Goal: Navigation & Orientation: Find specific page/section

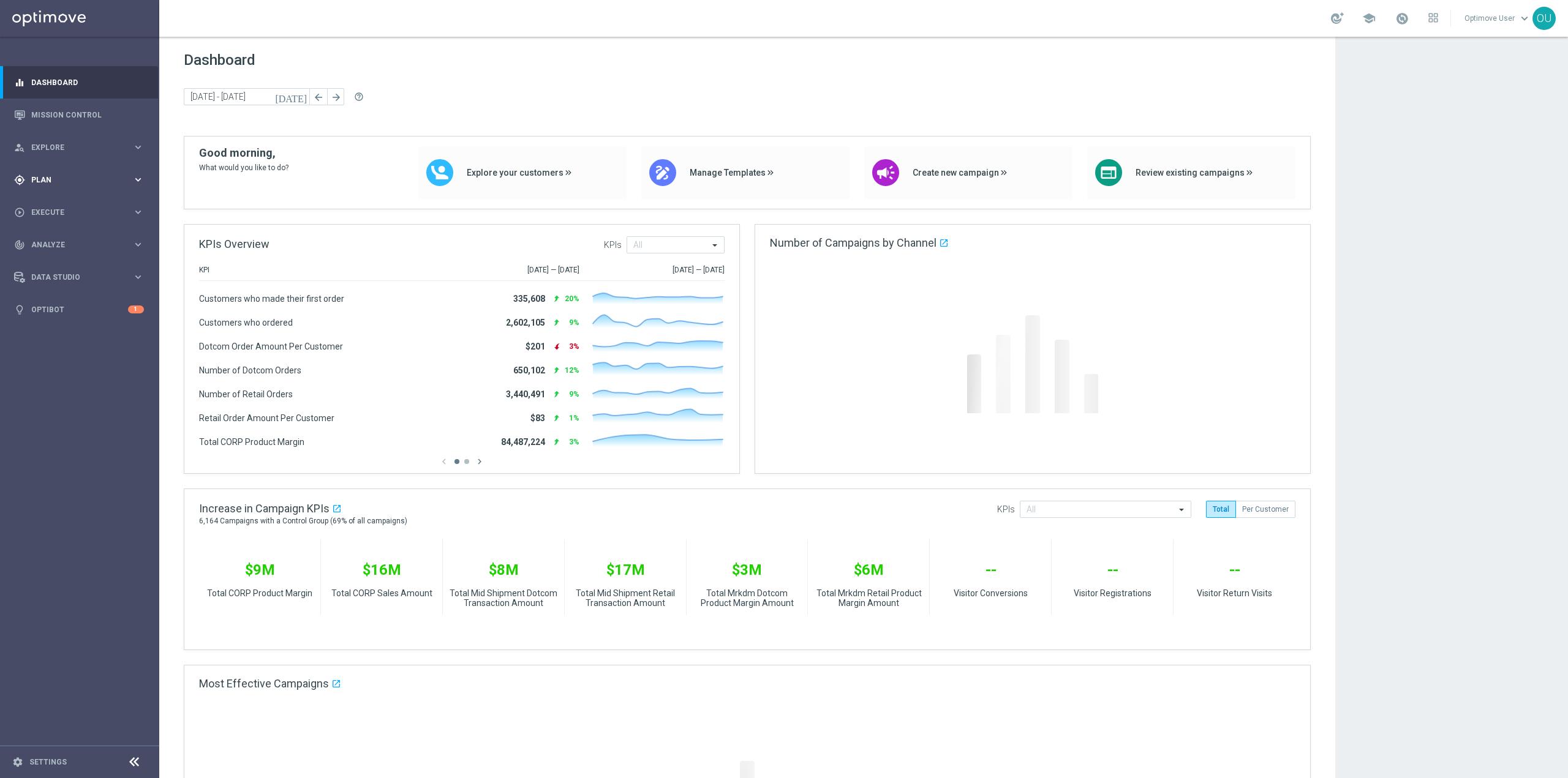
click at [98, 178] on span "Plan" at bounding box center [82, 180] width 101 height 7
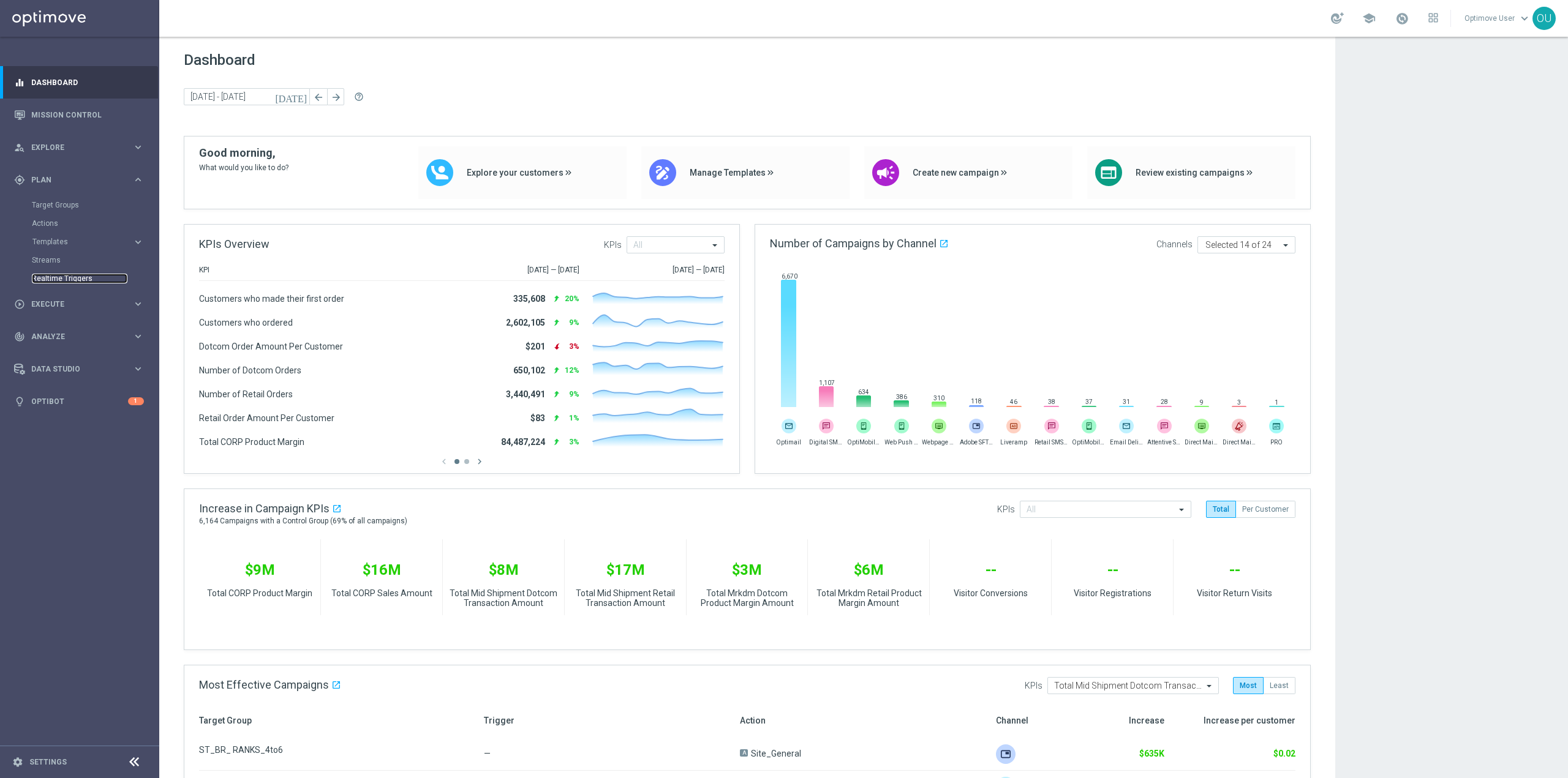
click at [53, 278] on link "Realtime Triggers" at bounding box center [79, 278] width 96 height 10
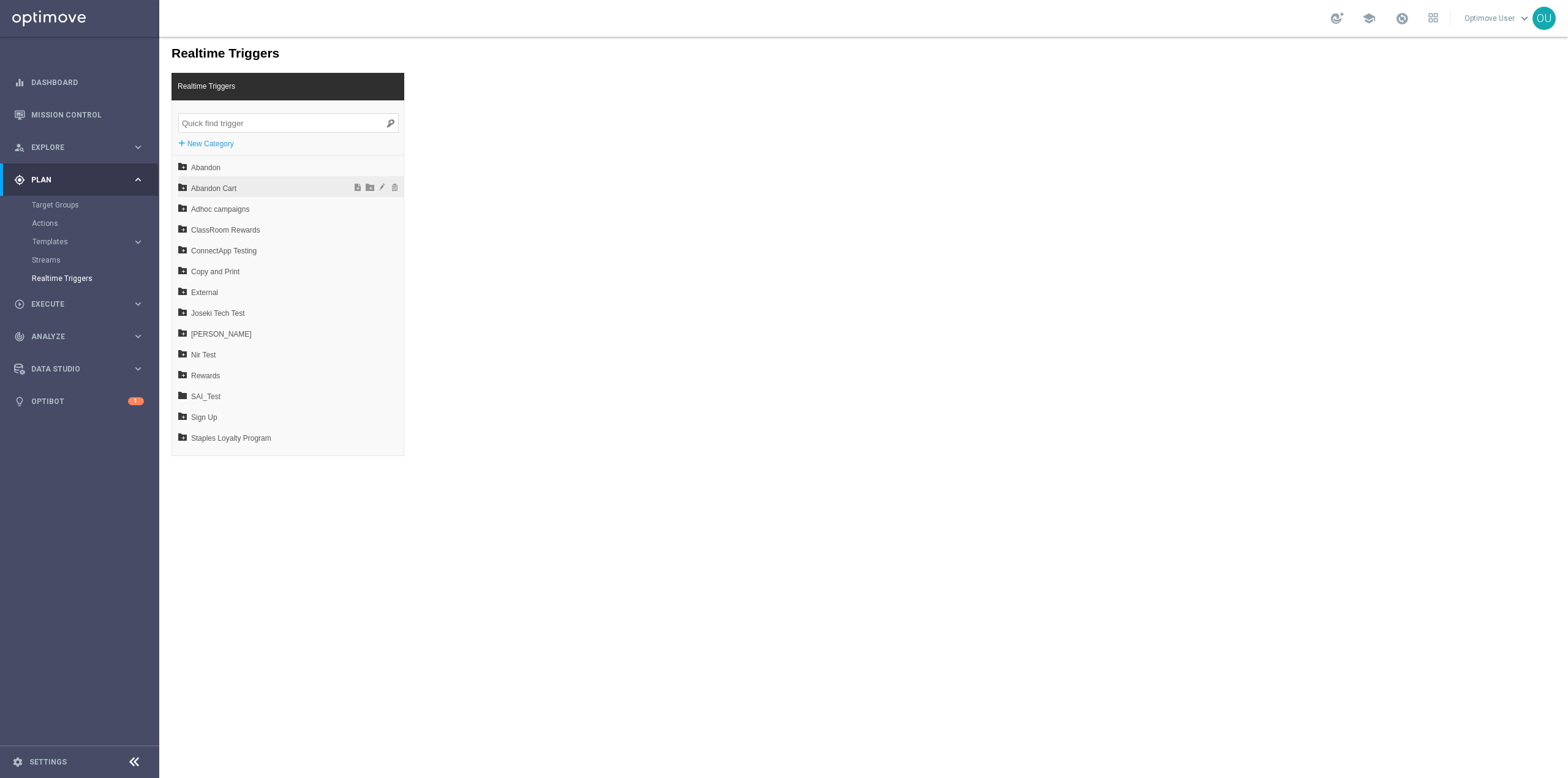
click at [254, 188] on span "Abandon Cart" at bounding box center [259, 189] width 135 height 21
click at [255, 281] on div "V3 Abandon Cart [MEDICAL_DATA]" at bounding box center [294, 291] width 219 height 21
click at [283, 339] on span "V3 Abandon Cart T4" at bounding box center [261, 334] width 132 height 21
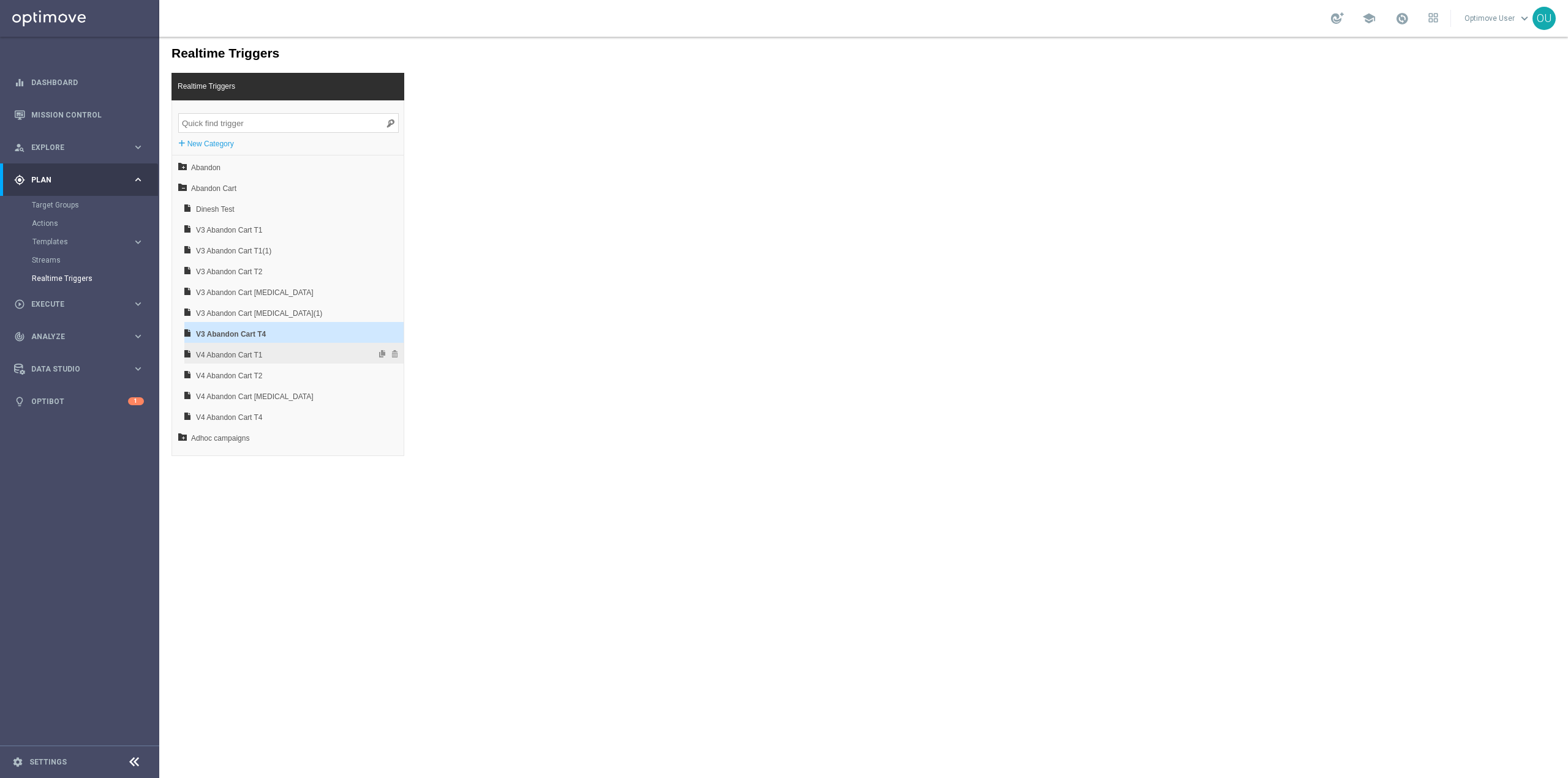
click at [288, 355] on span "V4 Abandon Cart T1" at bounding box center [261, 355] width 132 height 21
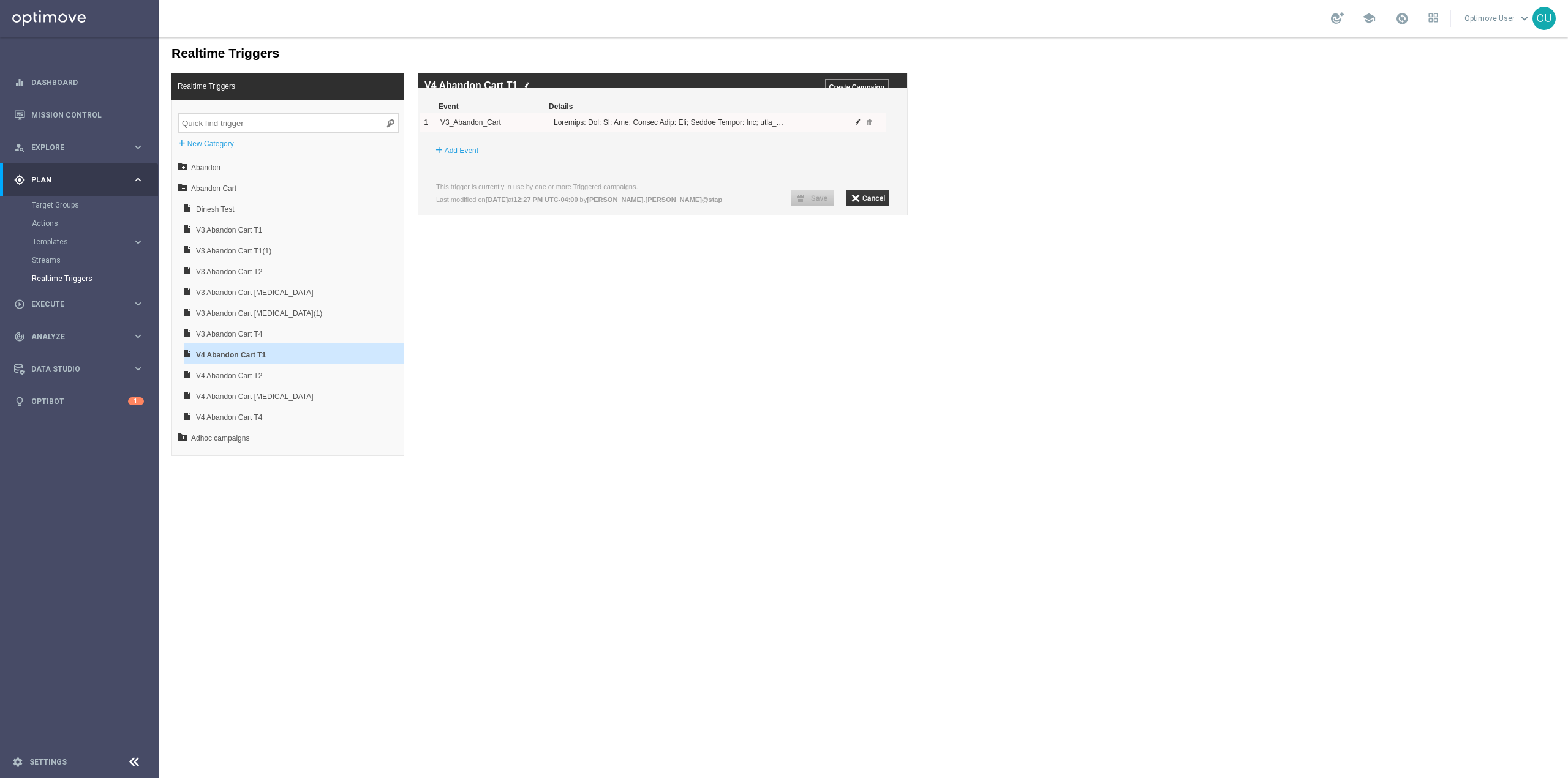
click at [856, 125] on span at bounding box center [858, 122] width 7 height 7
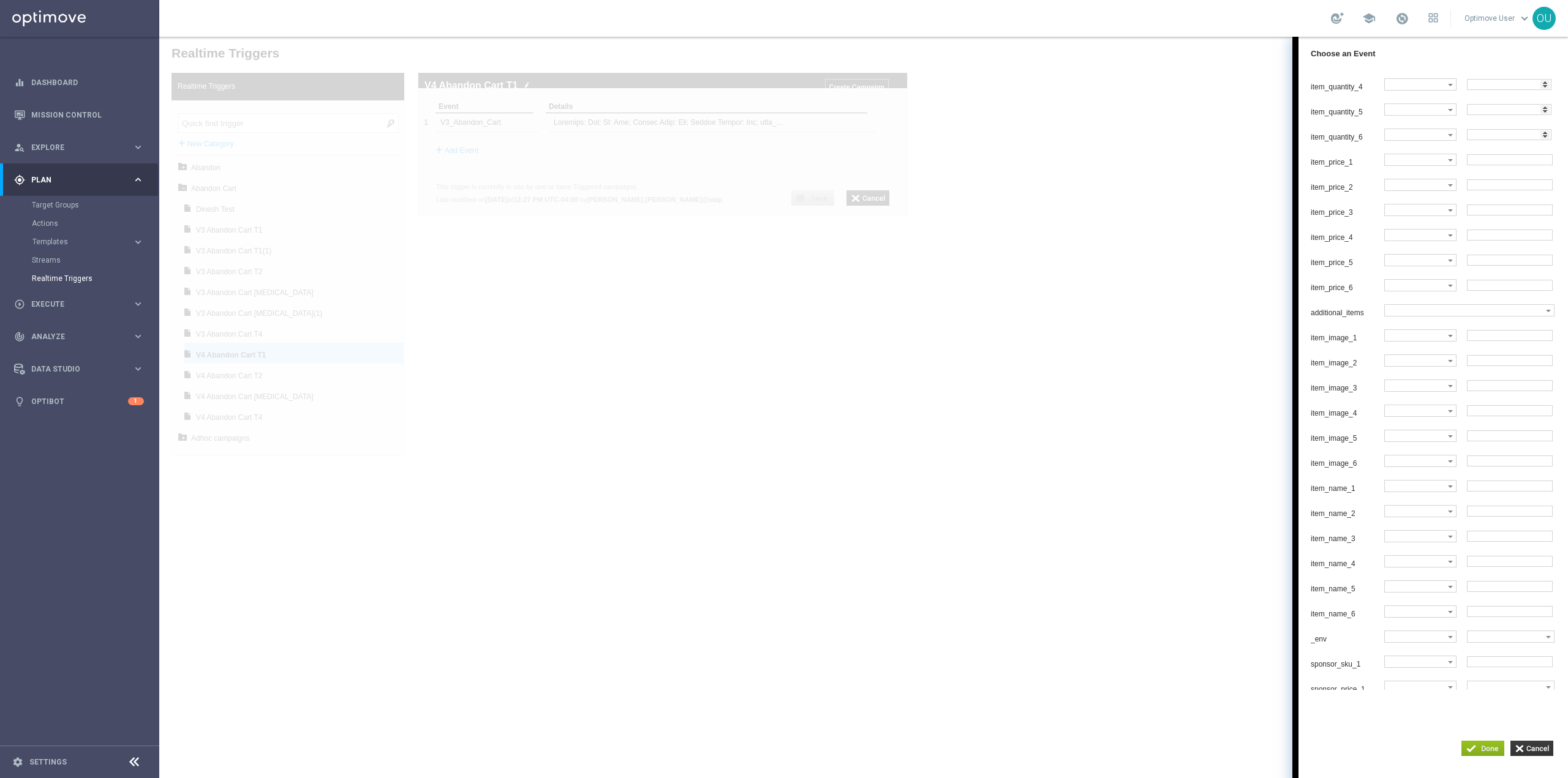
scroll to position [1946, 0]
click at [222, 284] on div at bounding box center [863, 407] width 1408 height 741
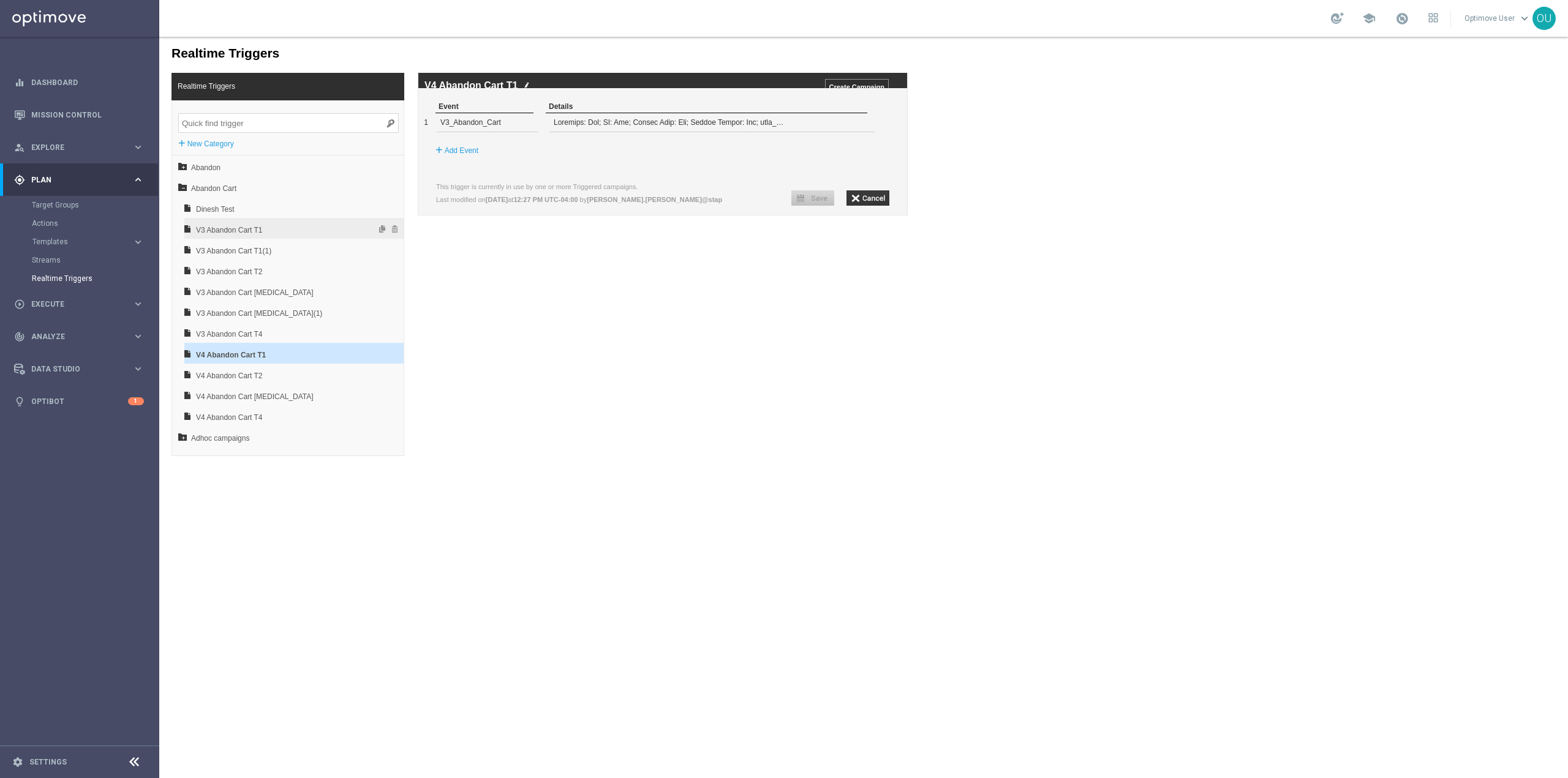
click at [249, 227] on span "V3 Abandon Cart T1" at bounding box center [261, 231] width 132 height 21
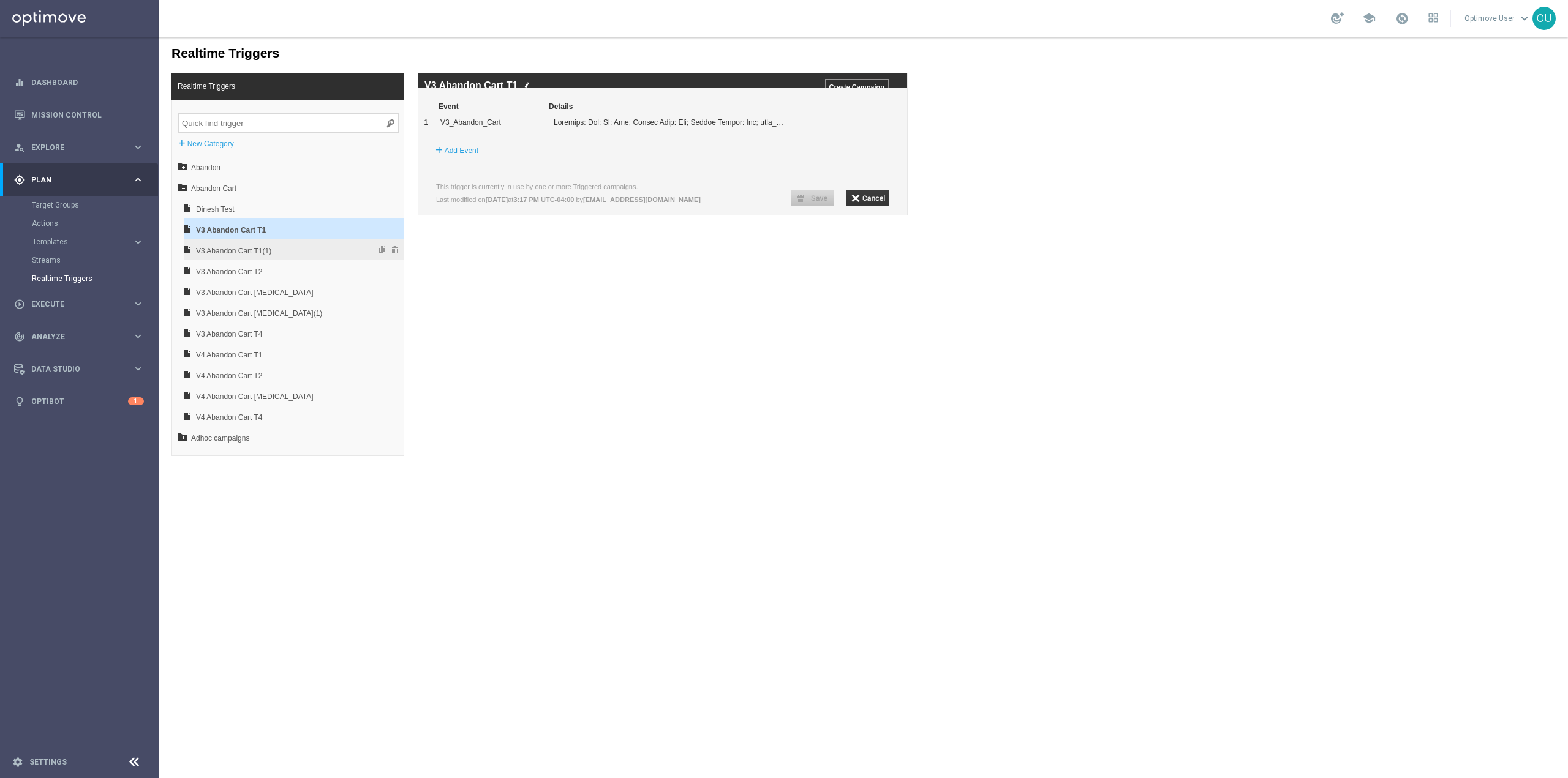
click at [257, 254] on span "V3 Abandon Cart T1(1)" at bounding box center [261, 251] width 132 height 21
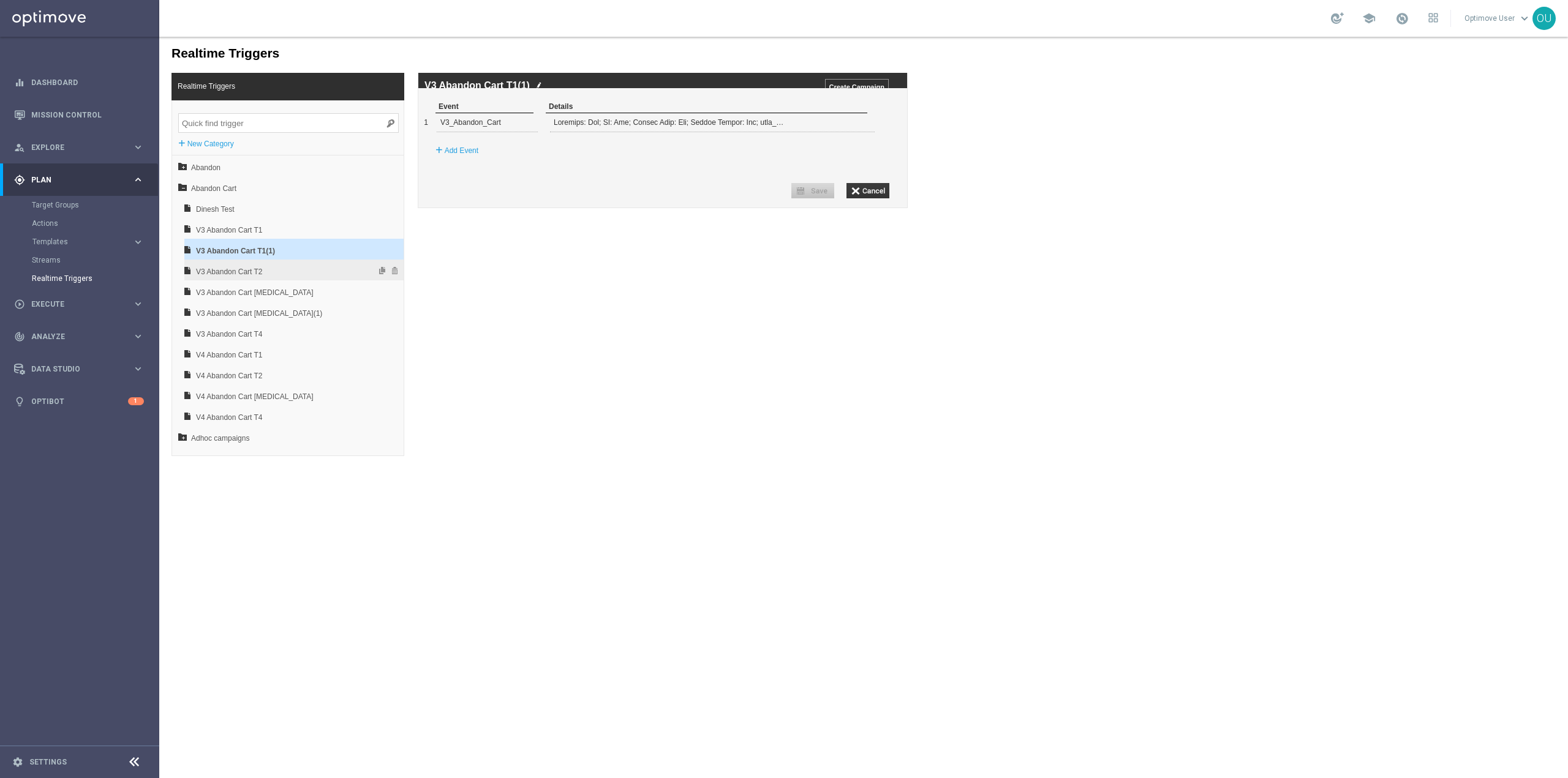
click at [265, 273] on span "V3 Abandon Cart T2" at bounding box center [261, 272] width 132 height 21
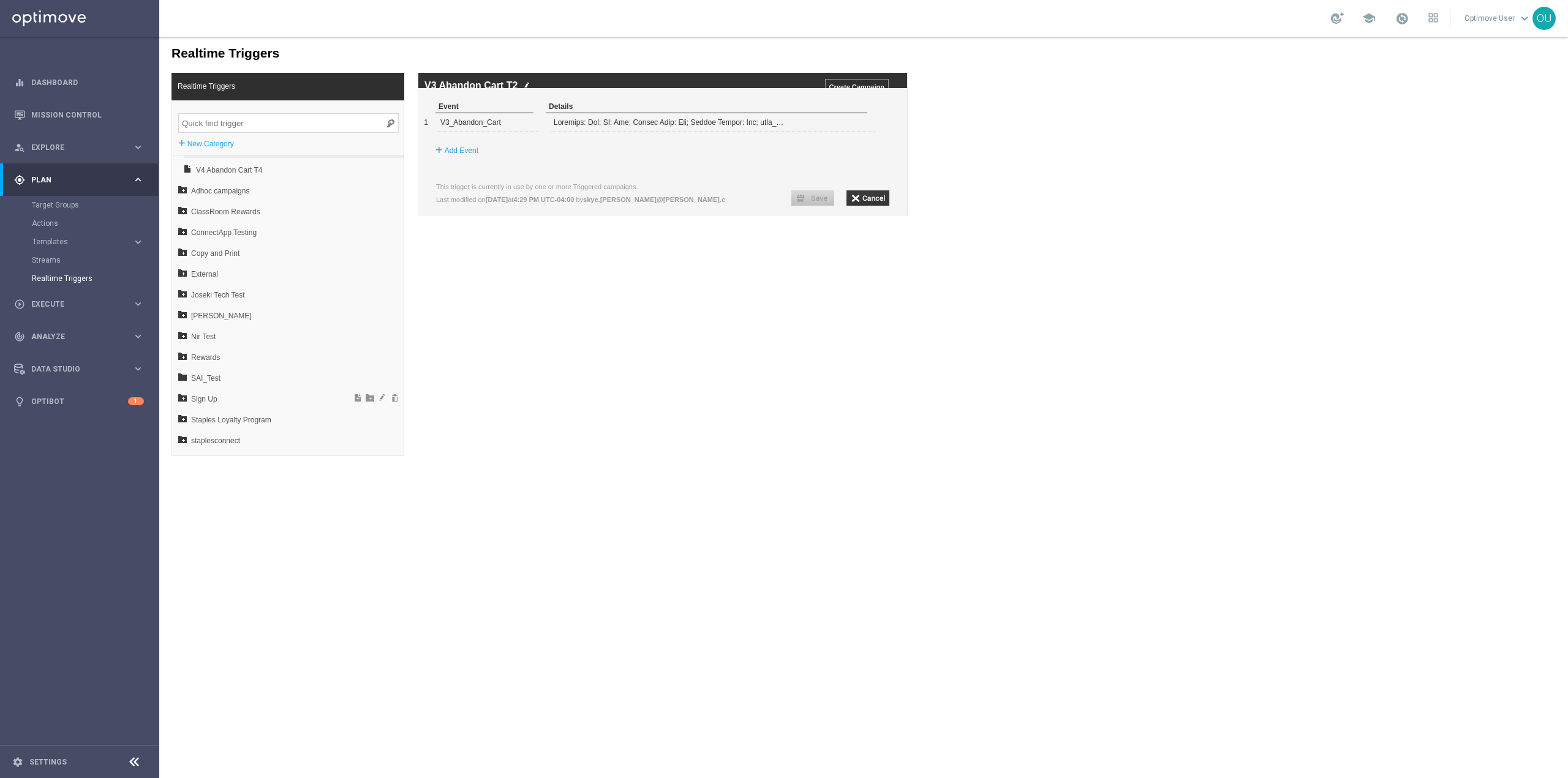
scroll to position [247, 0]
click at [247, 418] on span "Staples Loyalty Program" at bounding box center [259, 420] width 135 height 21
click at [250, 356] on span "PROD" at bounding box center [263, 364] width 132 height 21
click at [254, 400] on span "RTL_Onboarding_NewAcct_T1" at bounding box center [266, 406] width 128 height 21
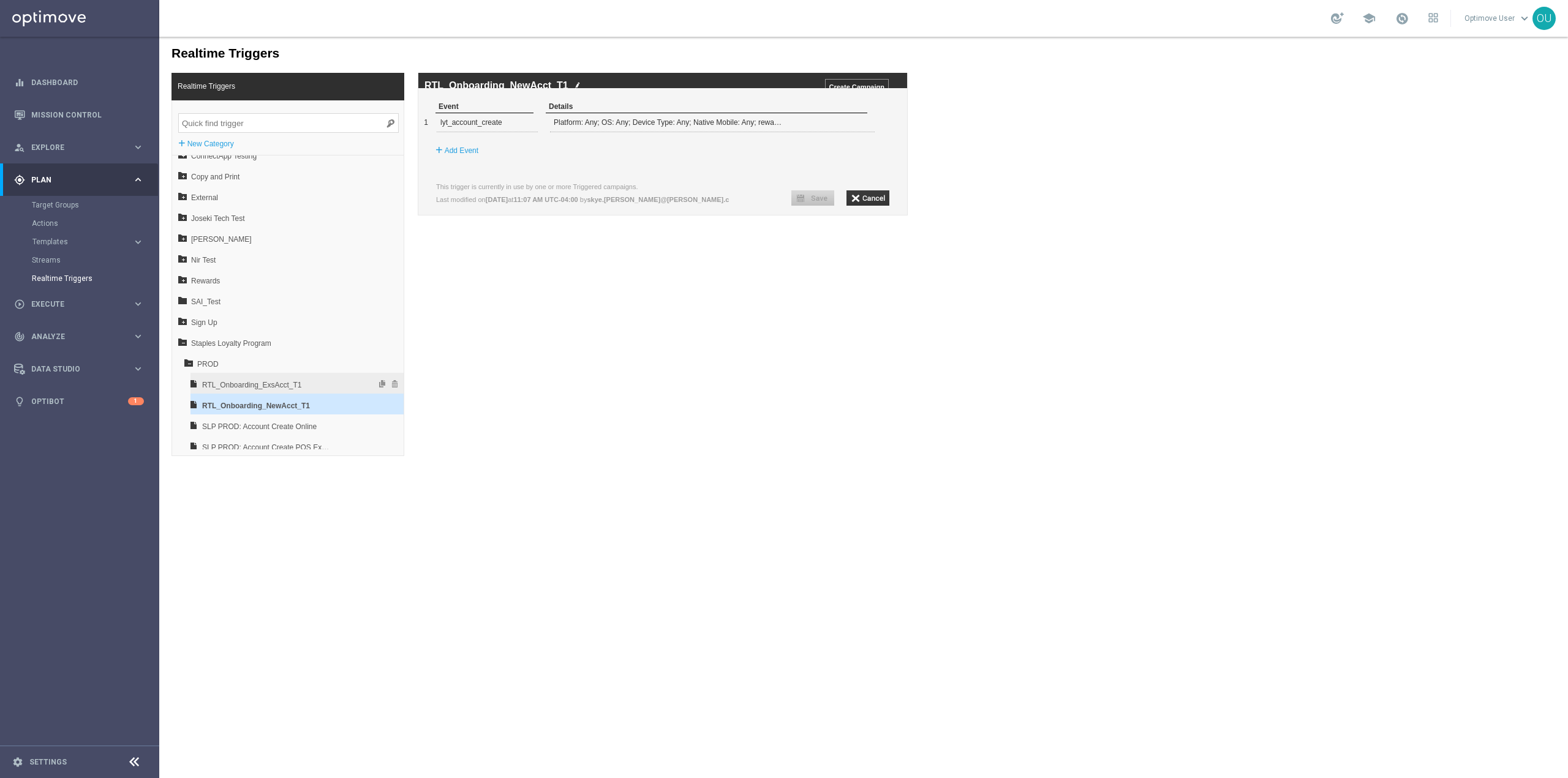
click at [253, 381] on span "RTL_Onboarding_ExsAcct_T1" at bounding box center [266, 385] width 128 height 21
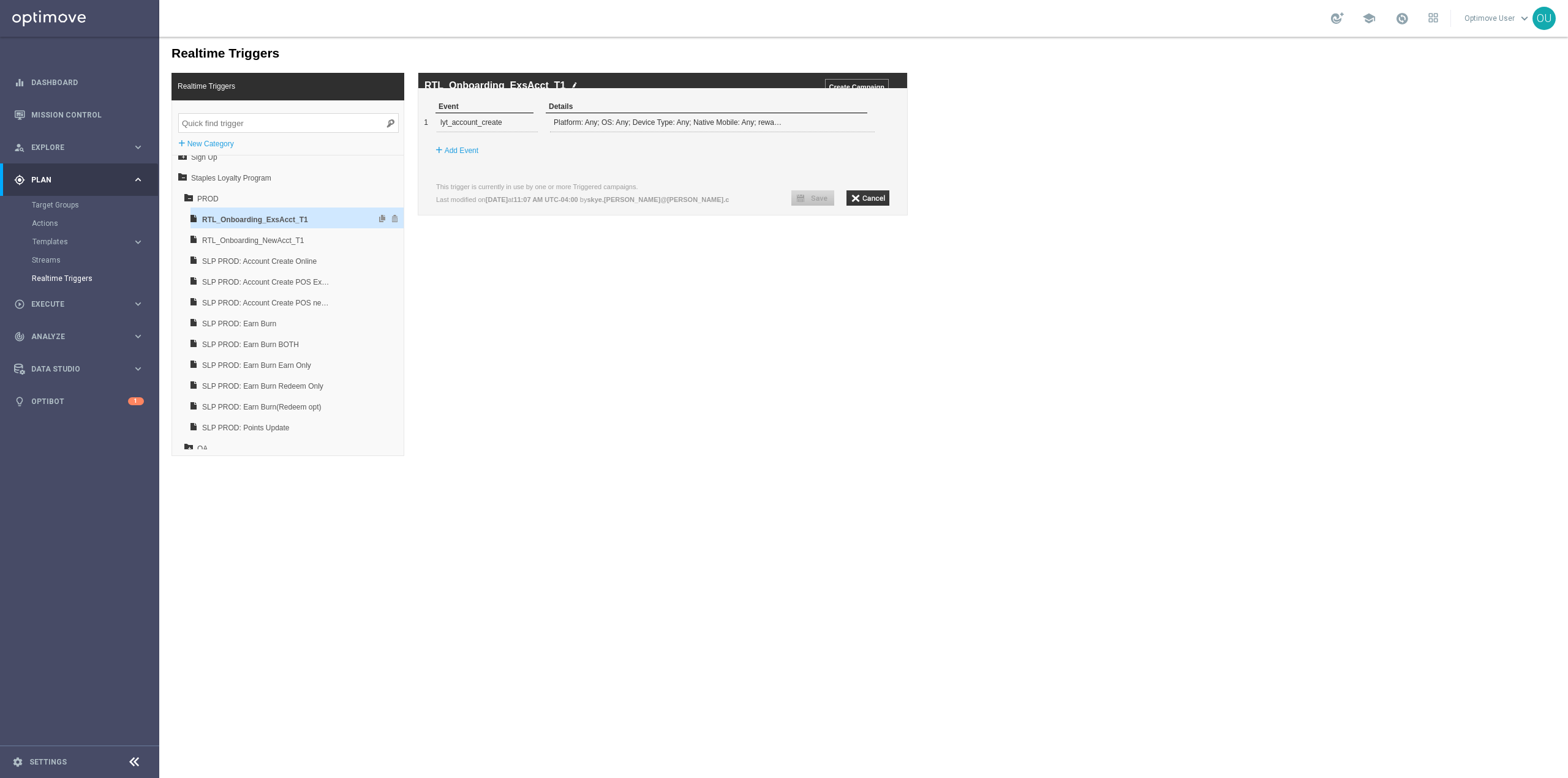
scroll to position [489, 0]
click at [860, 125] on span at bounding box center [858, 122] width 7 height 7
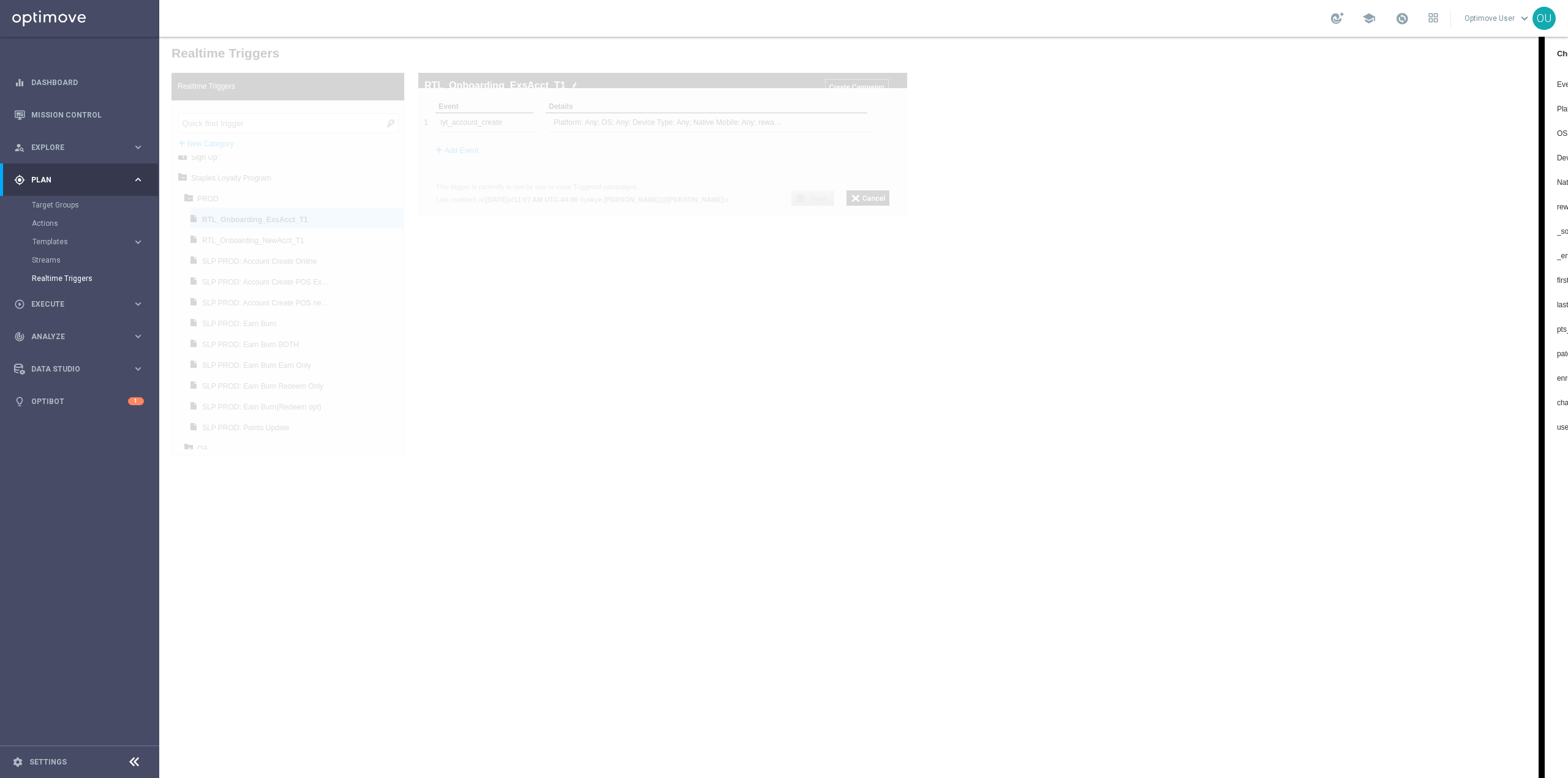
scroll to position [0, 0]
